Goal: Communication & Community: Answer question/provide support

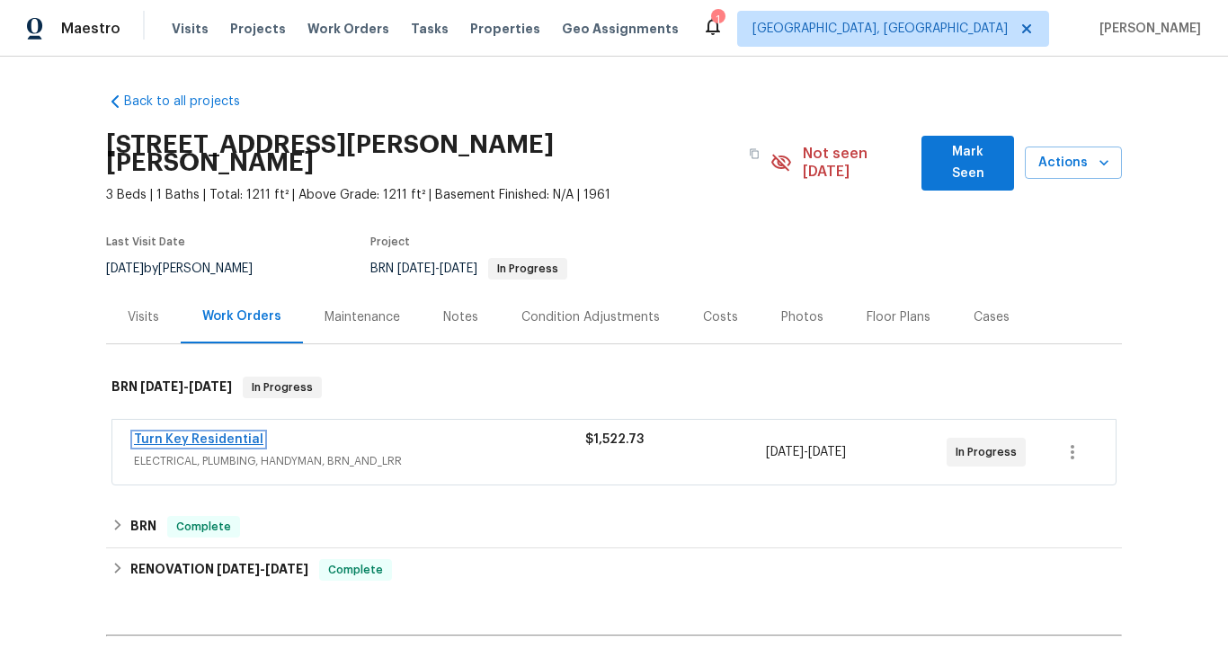
click at [236, 433] on link "Turn Key Residential" at bounding box center [198, 439] width 129 height 13
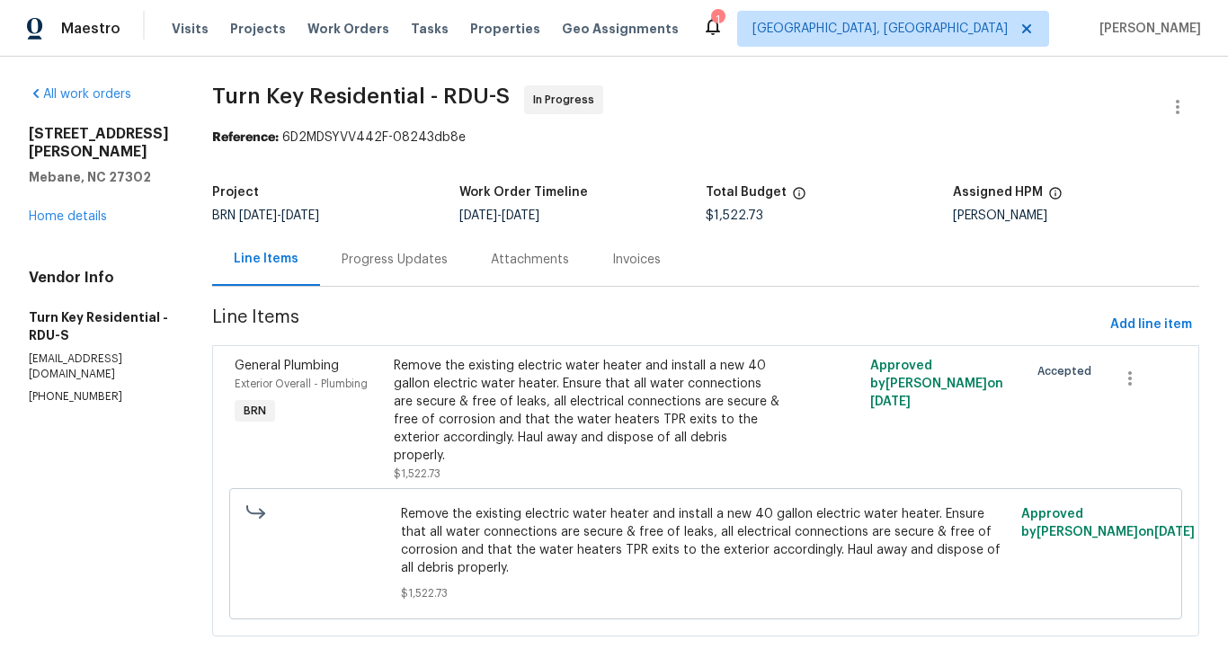
click at [439, 254] on div "Progress Updates" at bounding box center [395, 260] width 106 height 18
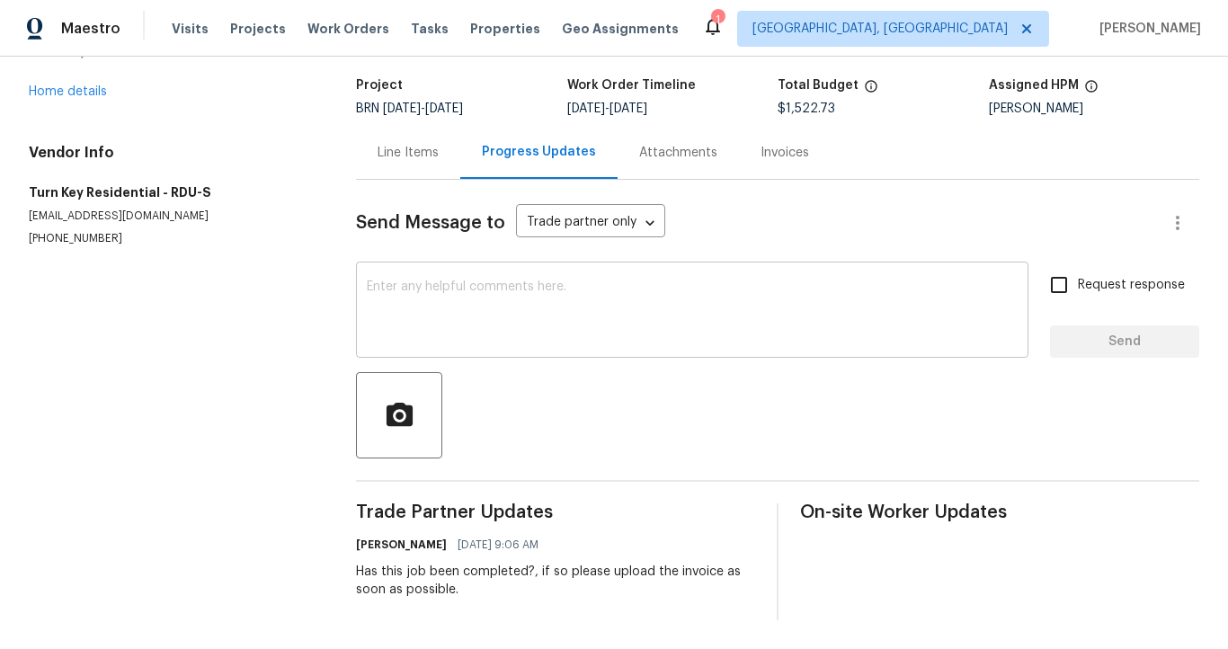
scroll to position [106, 0]
click at [470, 309] on textarea at bounding box center [692, 312] width 651 height 63
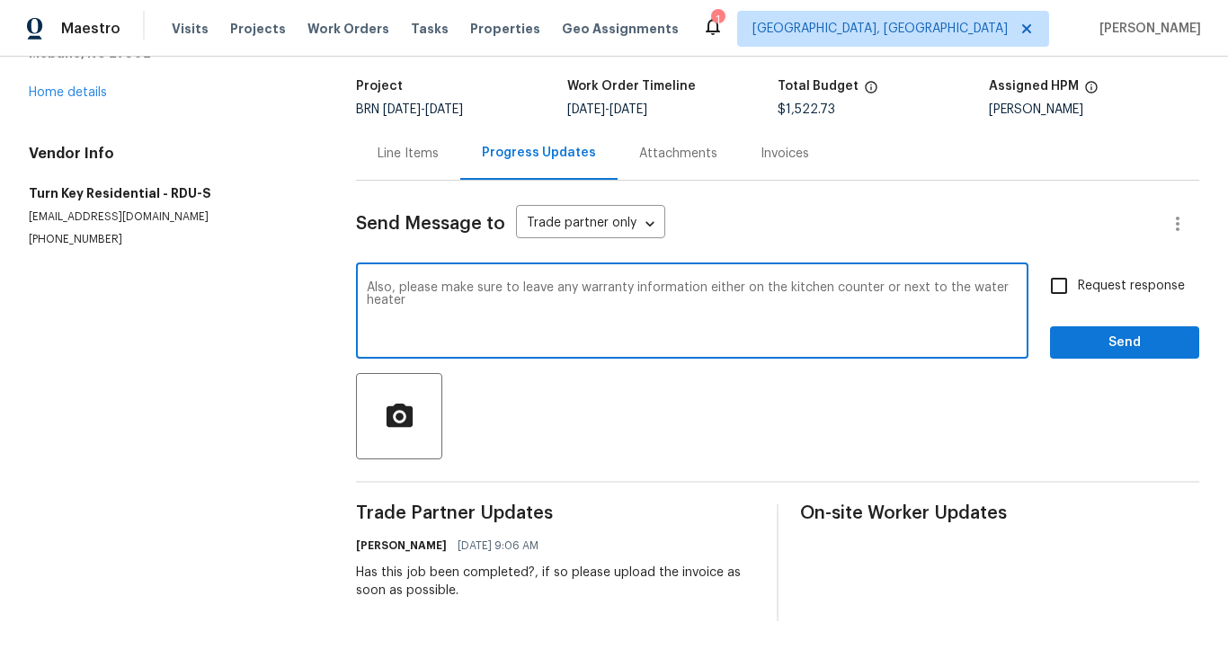
type textarea "Also, please make sure to leave any warranty information either on the kitchen …"
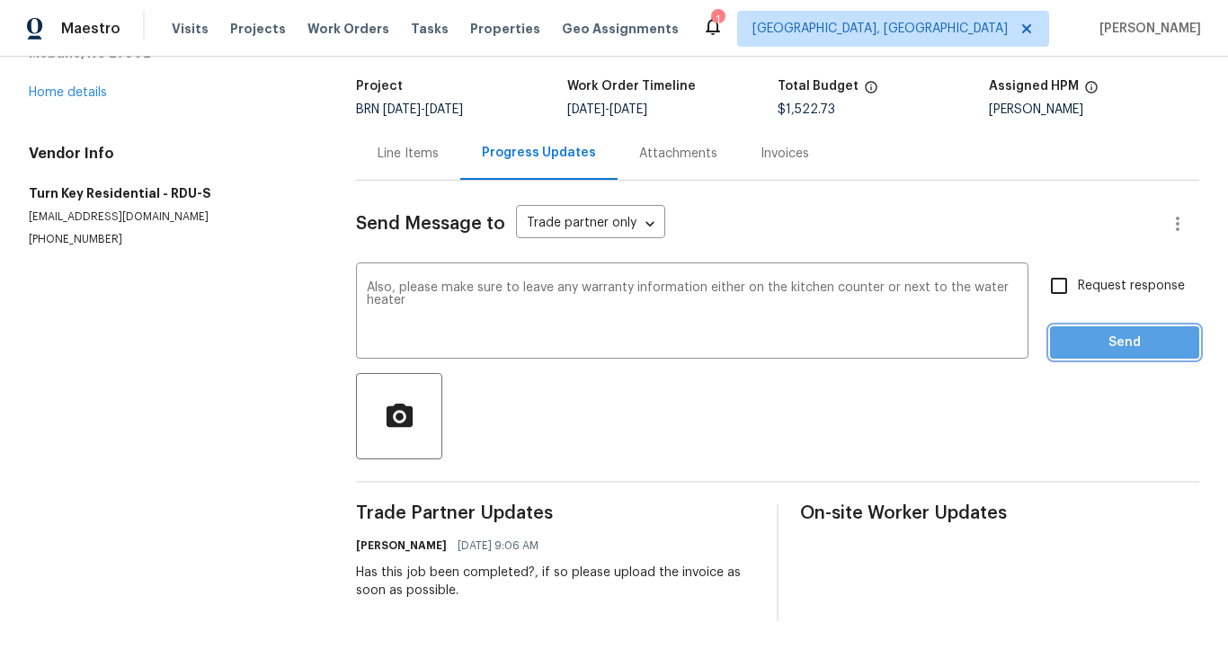
click at [1115, 345] on span "Send" at bounding box center [1125, 343] width 120 height 22
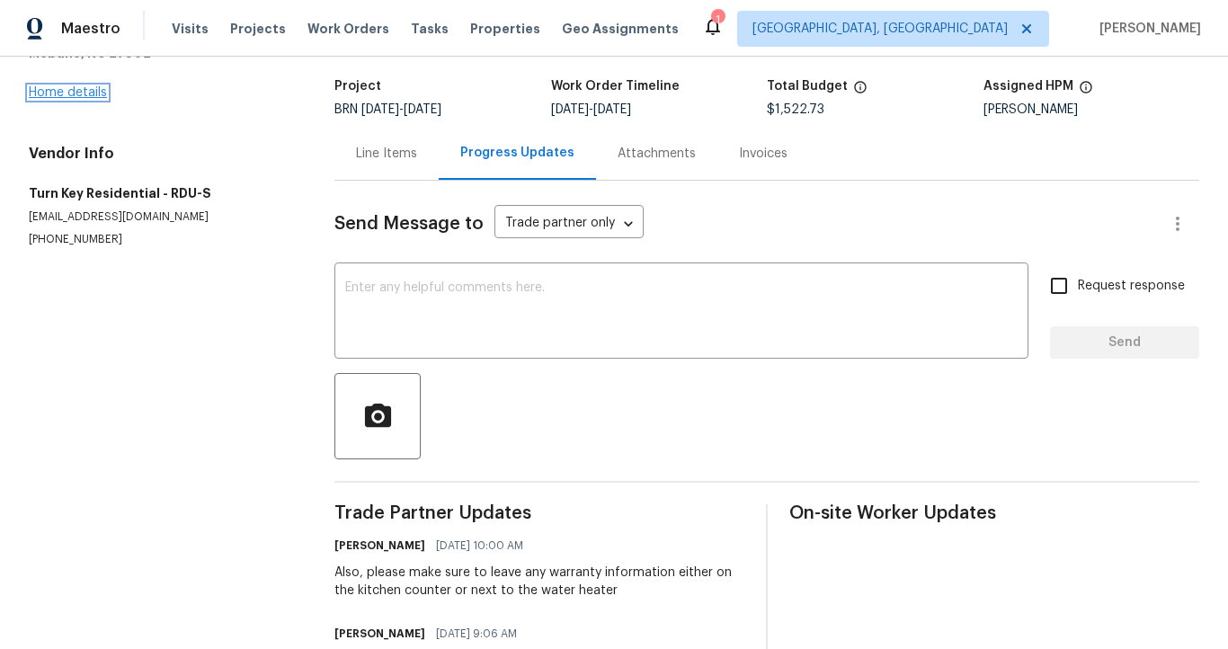
click at [94, 94] on link "Home details" at bounding box center [68, 92] width 78 height 13
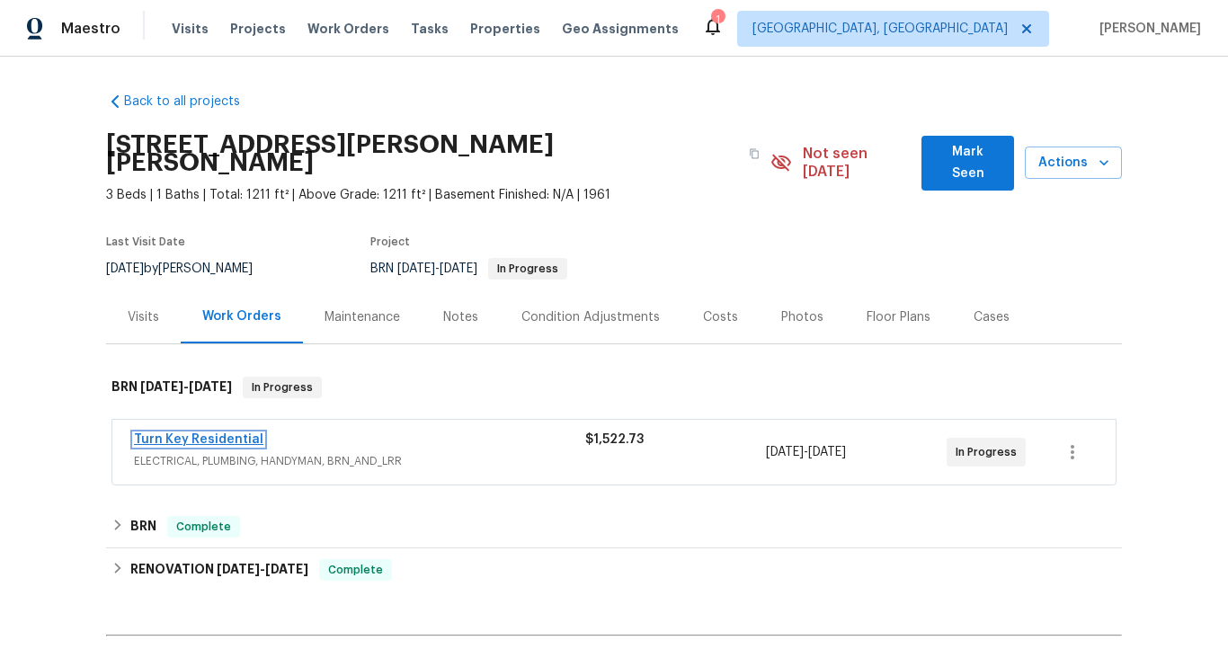
click at [228, 433] on link "Turn Key Residential" at bounding box center [198, 439] width 129 height 13
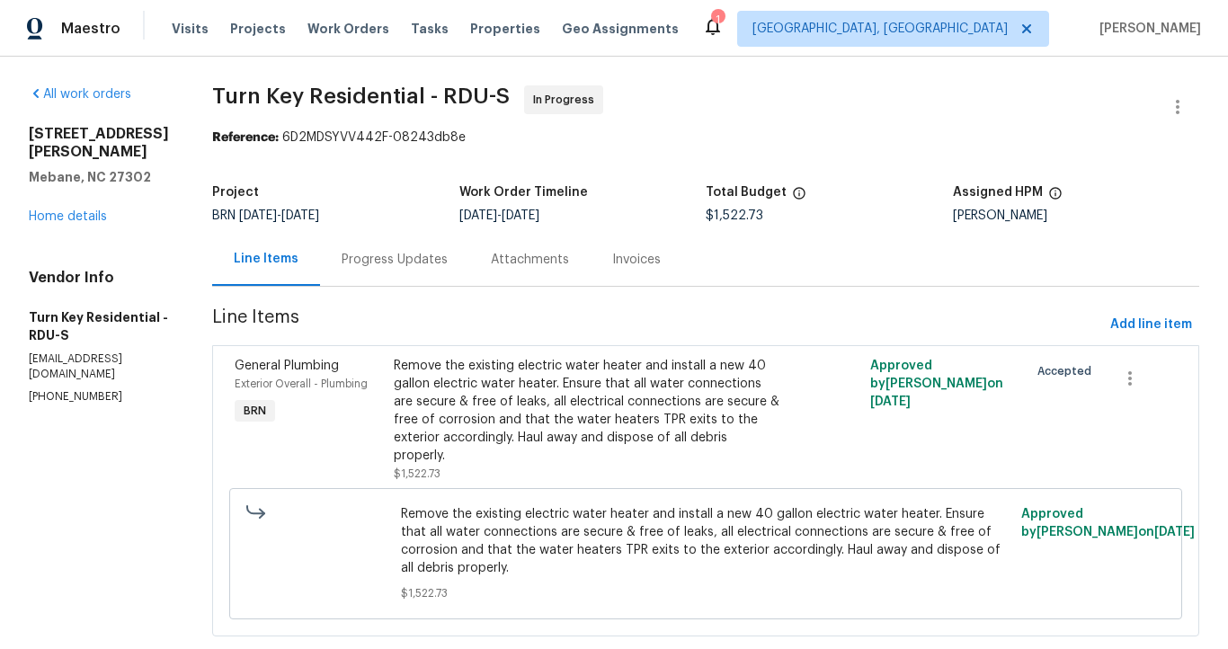
click at [438, 251] on div "Progress Updates" at bounding box center [394, 259] width 149 height 53
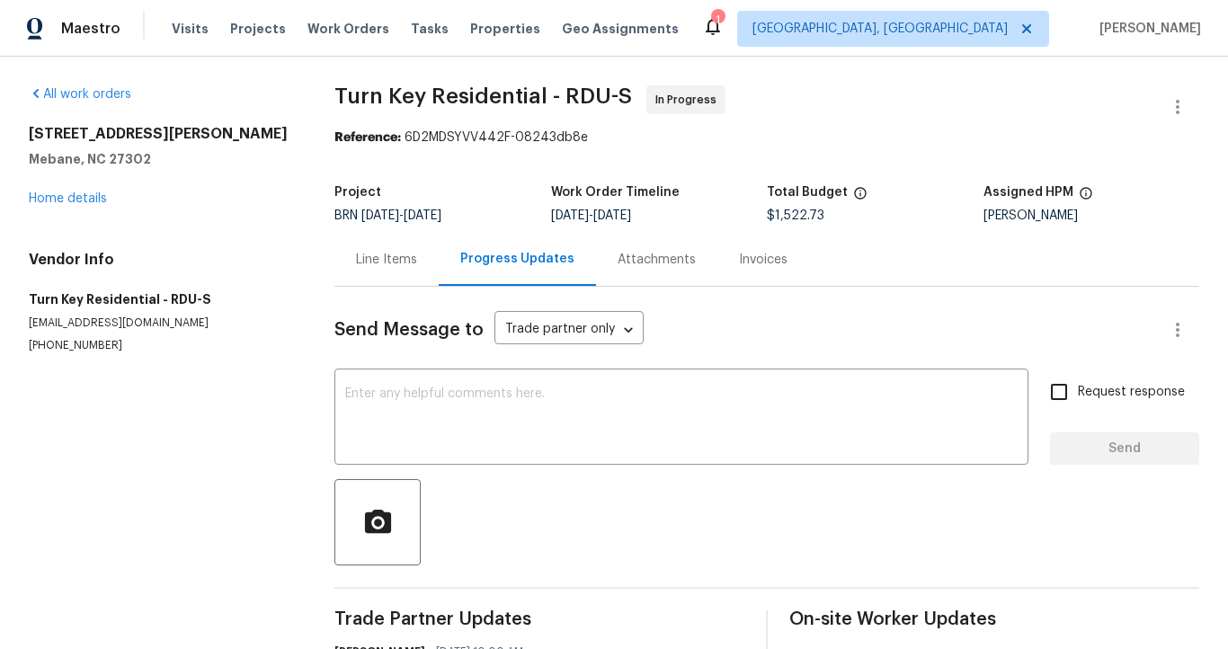
scroll to position [209, 0]
